Goal: Information Seeking & Learning: Learn about a topic

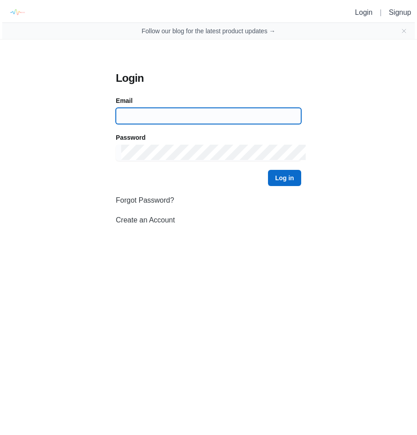
type input "[EMAIL_ADDRESS][DOMAIN_NAME]"
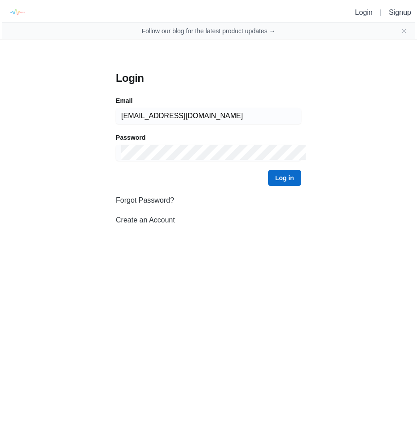
click at [290, 179] on button "Log in" at bounding box center [284, 178] width 33 height 16
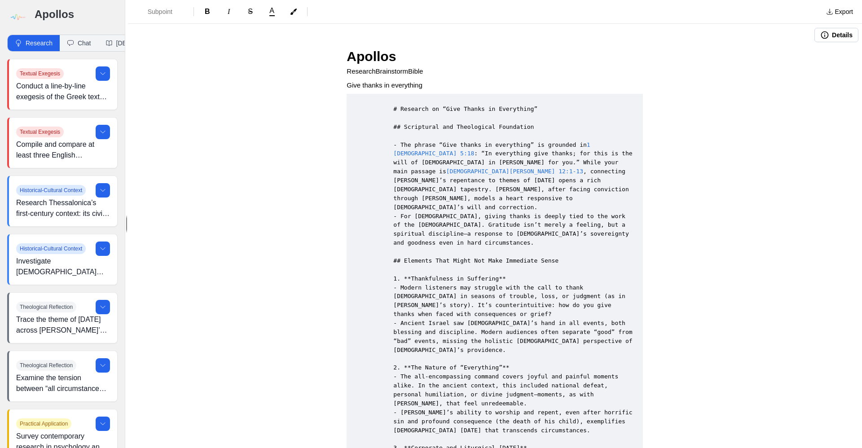
click at [34, 41] on button "Research" at bounding box center [34, 43] width 52 height 16
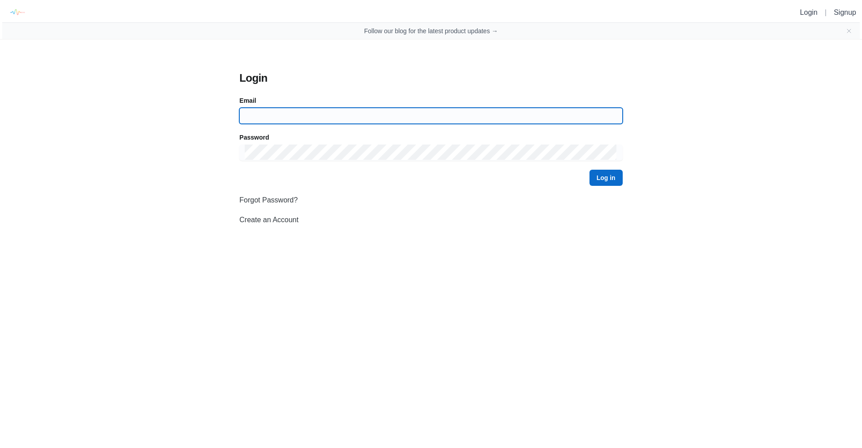
type input "[EMAIL_ADDRESS][DOMAIN_NAME]"
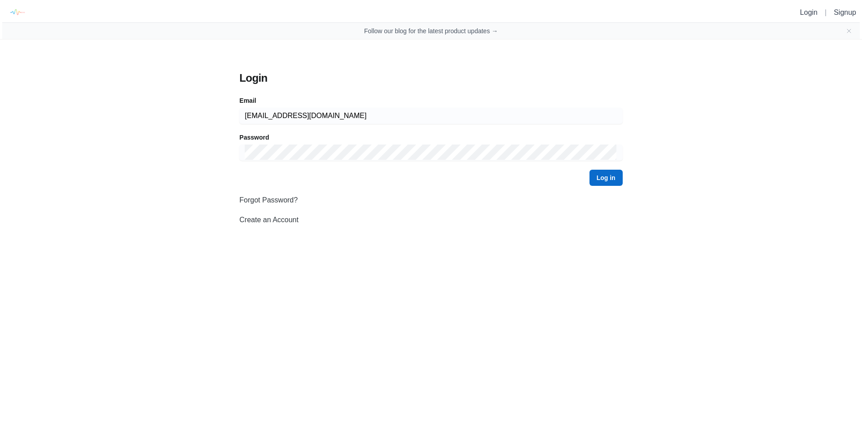
click at [417, 180] on button "Log in" at bounding box center [605, 178] width 33 height 16
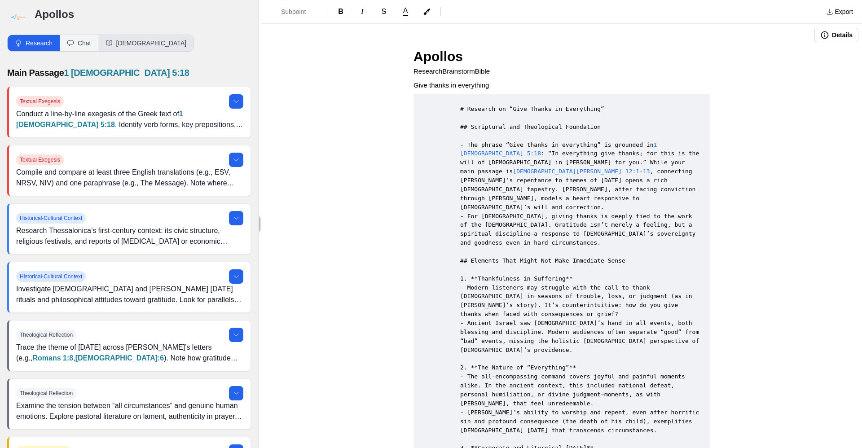
click at [124, 43] on button "[DEMOGRAPHIC_DATA]" at bounding box center [146, 43] width 96 height 16
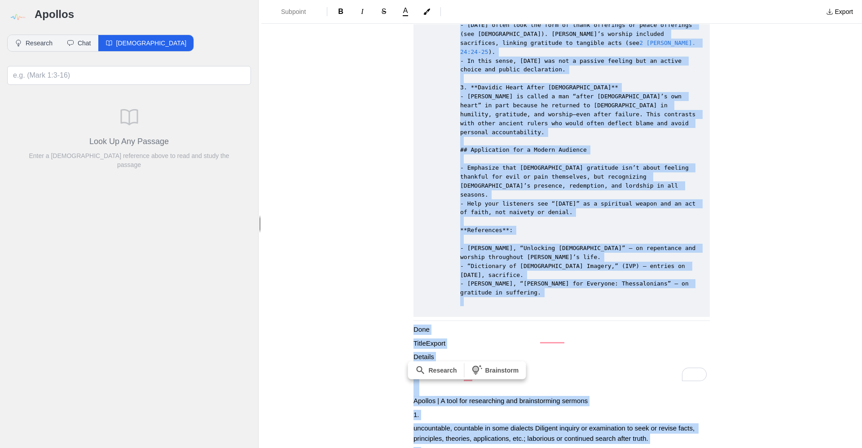
scroll to position [584, 0]
drag, startPoint x: 409, startPoint y: 53, endPoint x: 599, endPoint y: 391, distance: 387.5
click at [417, 391] on div "Apollos ResearchBrainstormBible Give thanks in everything # Research on “Give T…" at bounding box center [561, -1] width 359 height 1075
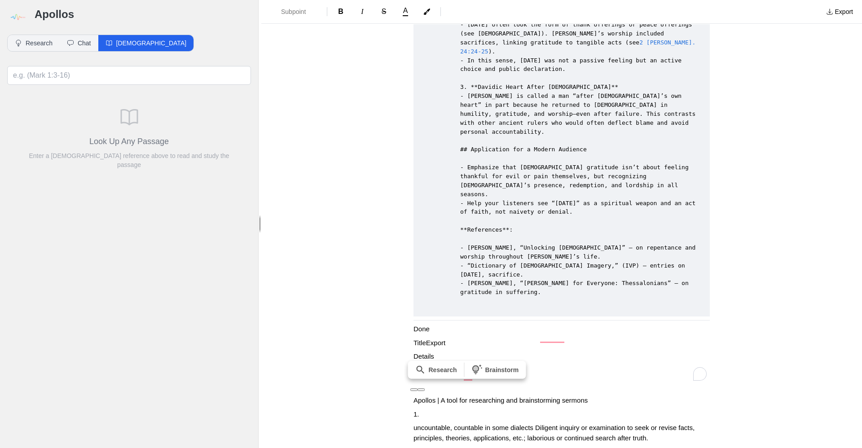
scroll to position [0, 0]
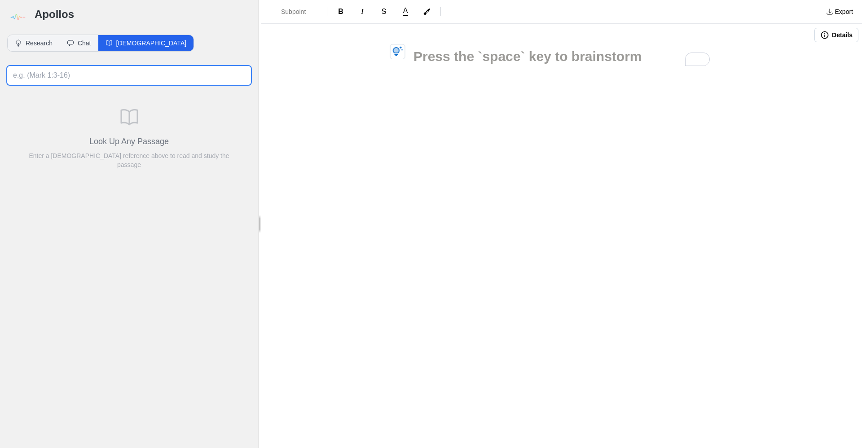
click at [90, 75] on input at bounding box center [129, 75] width 244 height 19
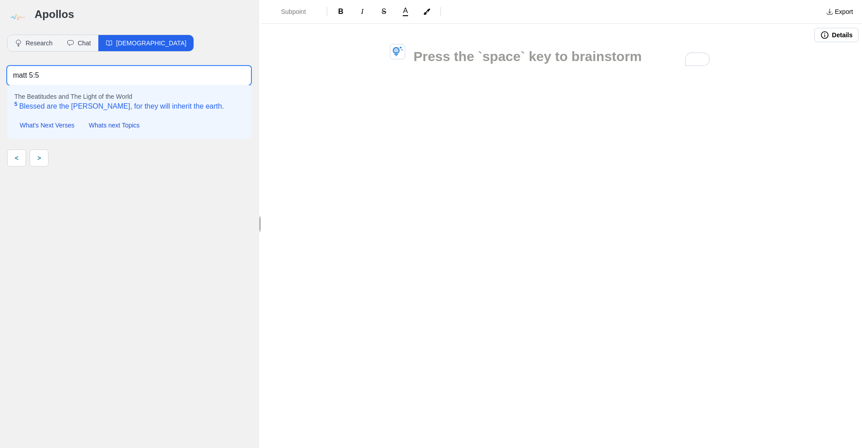
type input "matt 5:5"
click at [98, 105] on span "5 Blessed are the [PERSON_NAME], for they will inherit the earth." at bounding box center [119, 106] width 210 height 11
click at [143, 106] on span "5 Blessed are the [PERSON_NAME], for they will inherit the earth." at bounding box center [119, 106] width 210 height 11
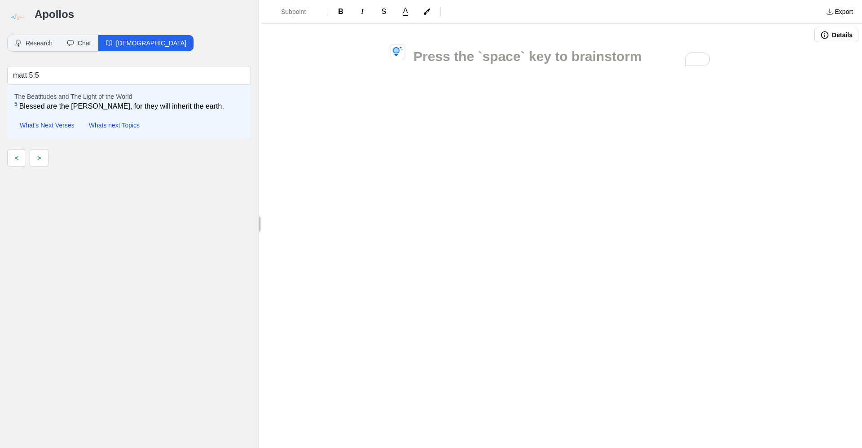
click at [417, 54] on h3 "To enrich screen reader interactions, please activate Accessibility in Grammarl…" at bounding box center [561, 56] width 296 height 20
click at [417, 62] on h1 "To enrich screen reader interactions, please activate Accessibility in Grammarl…" at bounding box center [561, 61] width 296 height 31
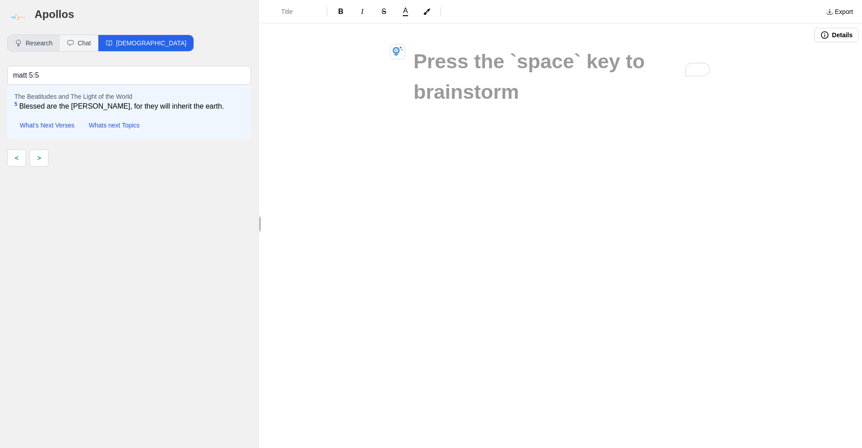
click at [37, 39] on button "Research" at bounding box center [34, 43] width 52 height 16
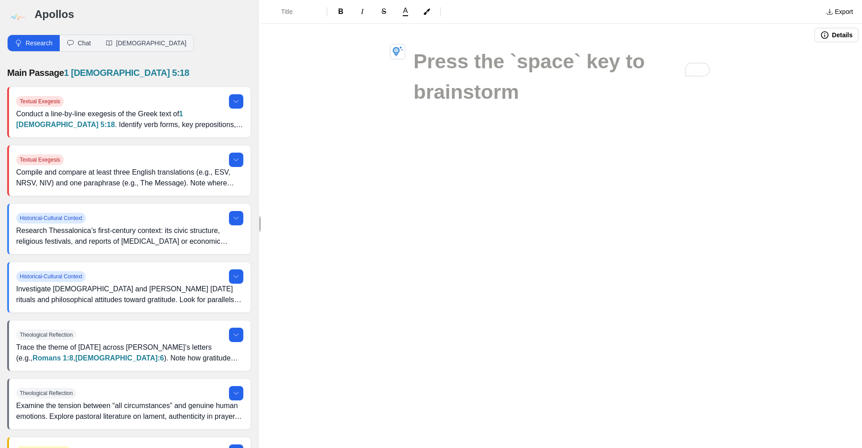
click at [417, 60] on h1 "To enrich screen reader interactions, please activate Accessibility in Grammarl…" at bounding box center [561, 61] width 296 height 31
drag, startPoint x: 427, startPoint y: 60, endPoint x: 355, endPoint y: 119, distance: 93.4
click at [355, 119] on div at bounding box center [561, 95] width 601 height 98
click at [417, 57] on h1 "To enrich screen reader interactions, please activate Accessibility in Grammarl…" at bounding box center [561, 61] width 296 height 31
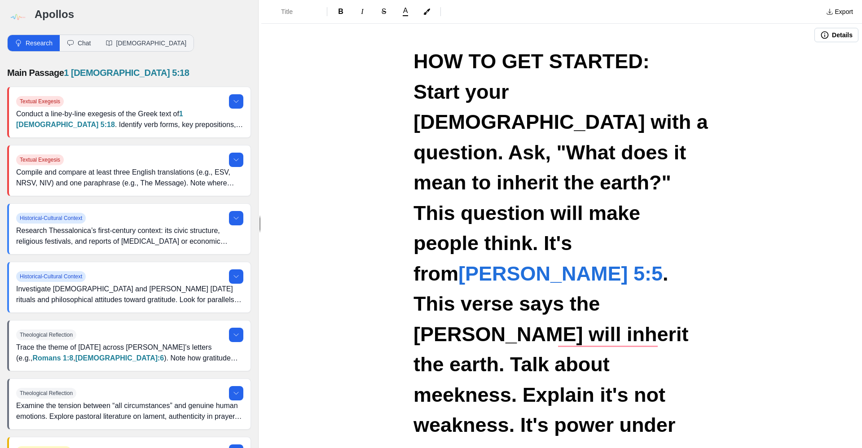
click at [30, 40] on button "Research" at bounding box center [34, 43] width 52 height 16
click at [89, 70] on link "1 [DEMOGRAPHIC_DATA] 5:18" at bounding box center [126, 73] width 125 height 10
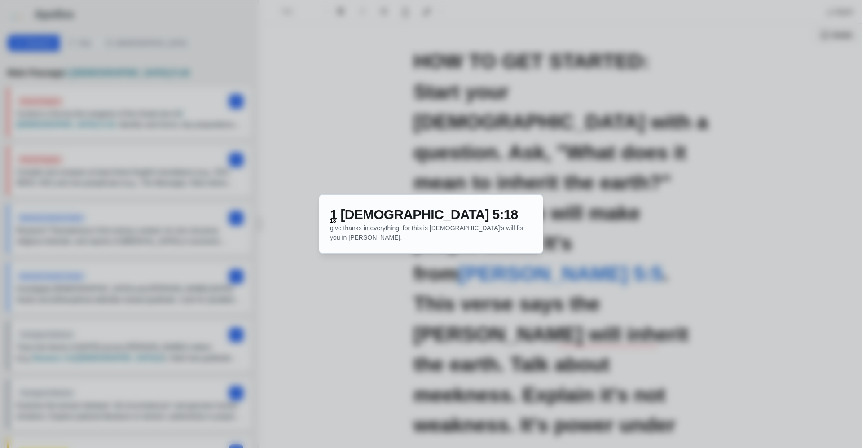
click at [348, 120] on div at bounding box center [431, 224] width 862 height 448
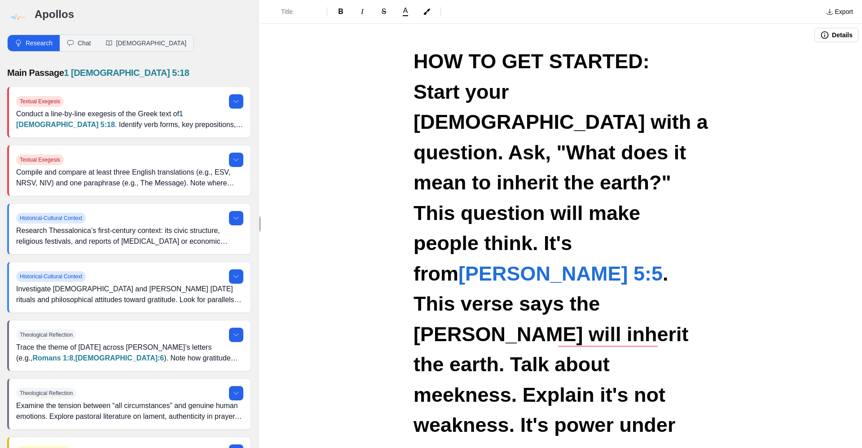
click at [19, 15] on img at bounding box center [17, 17] width 20 height 20
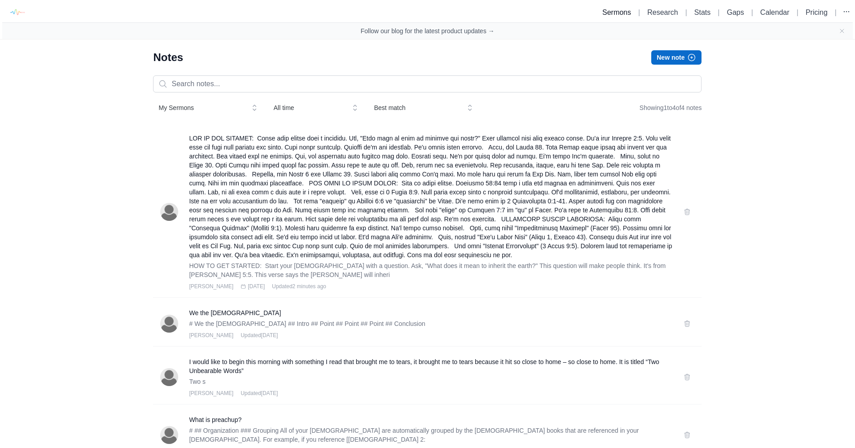
click at [417, 12] on link "Sermons" at bounding box center [616, 13] width 29 height 8
click at [417, 13] on link "Sermons" at bounding box center [616, 13] width 29 height 8
